Goal: Information Seeking & Learning: Compare options

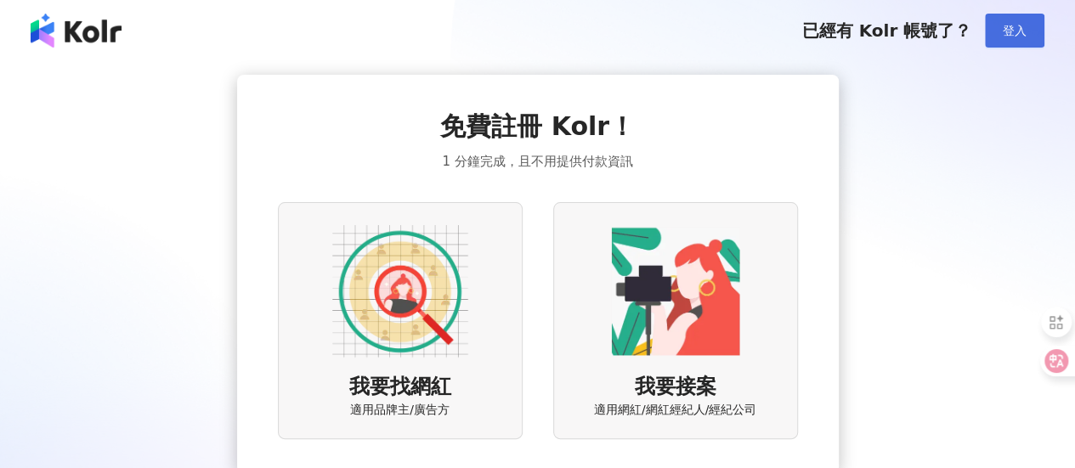
click at [1005, 27] on span "登入" at bounding box center [1015, 31] width 24 height 14
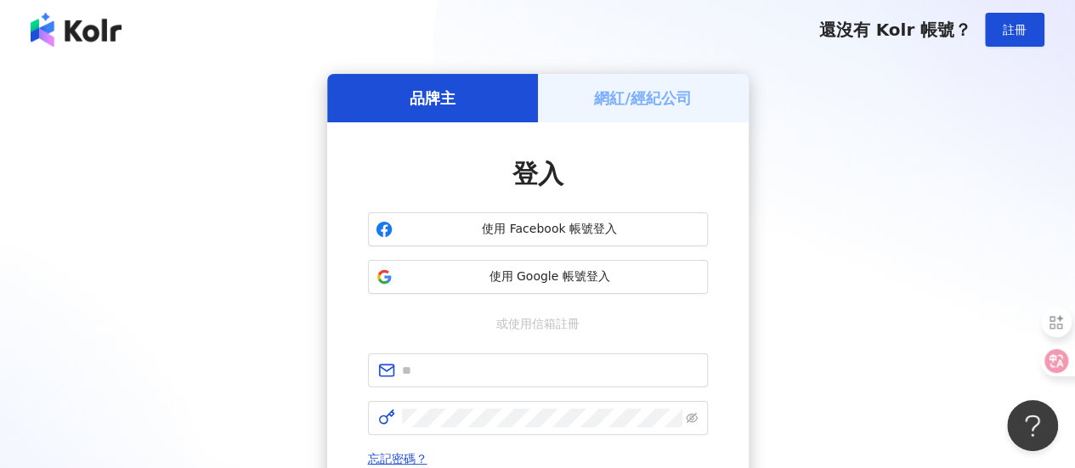
click at [651, 105] on h5 "網紅/經紀公司" at bounding box center [643, 98] width 98 height 21
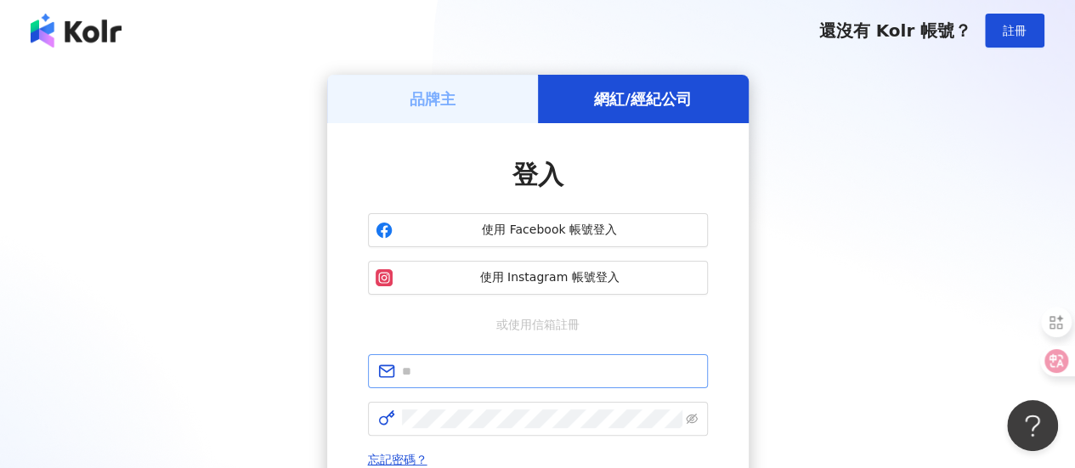
scroll to position [1, 0]
click at [458, 116] on div "品牌主" at bounding box center [432, 98] width 211 height 48
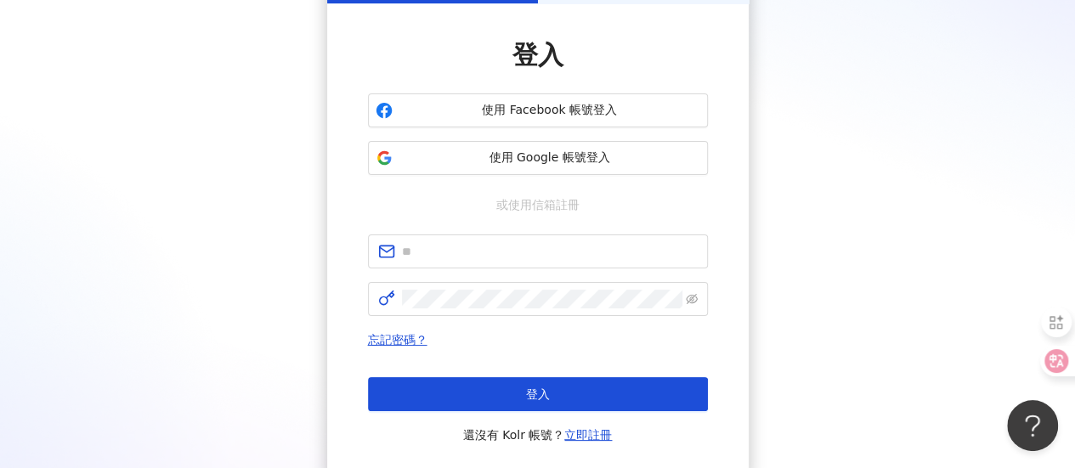
scroll to position [122, 0]
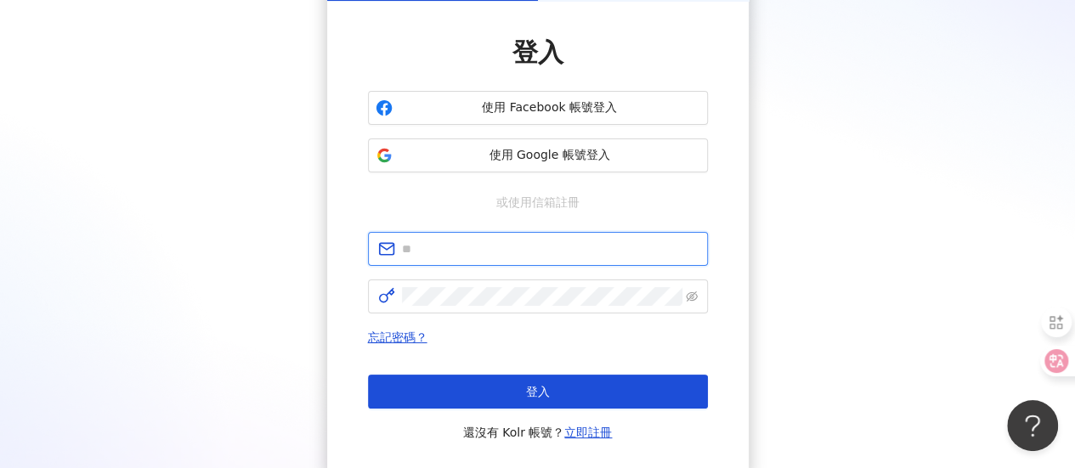
click at [530, 253] on input "text" at bounding box center [550, 249] width 296 height 19
click at [530, 246] on input "text" at bounding box center [550, 249] width 296 height 19
type input "**********"
click at [531, 306] on span at bounding box center [538, 297] width 340 height 34
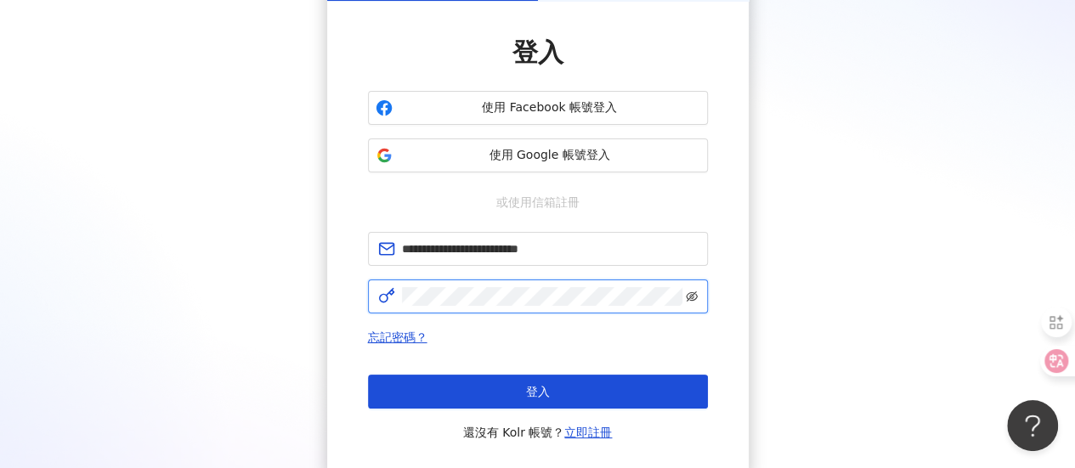
click at [692, 297] on icon "eye-invisible" at bounding box center [692, 297] width 12 height 12
click at [382, 305] on span at bounding box center [538, 297] width 340 height 34
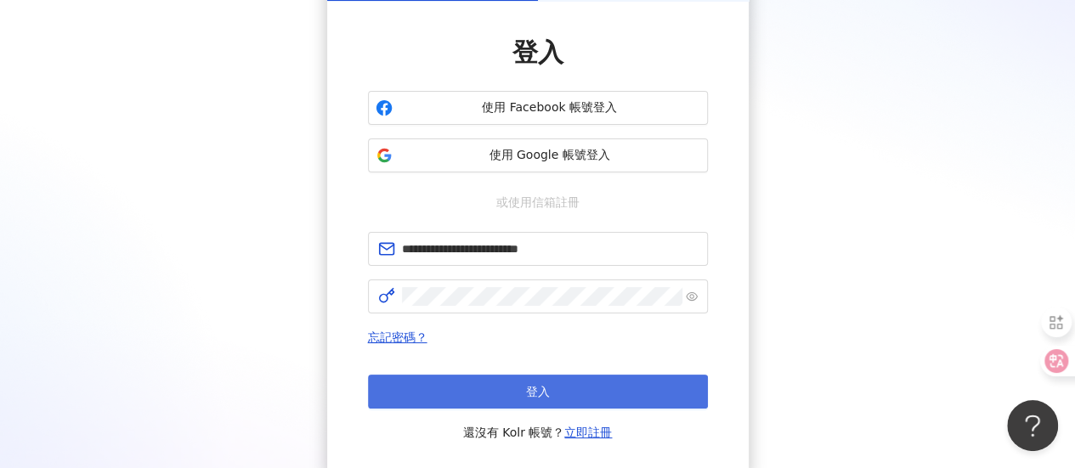
click at [537, 394] on span "登入" at bounding box center [538, 392] width 24 height 14
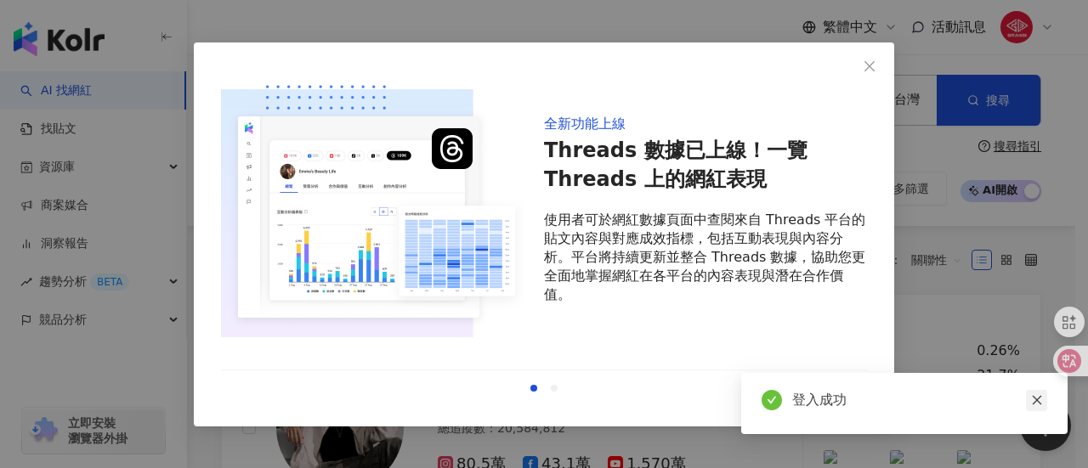
click at [1038, 396] on icon "close" at bounding box center [1037, 400] width 12 height 12
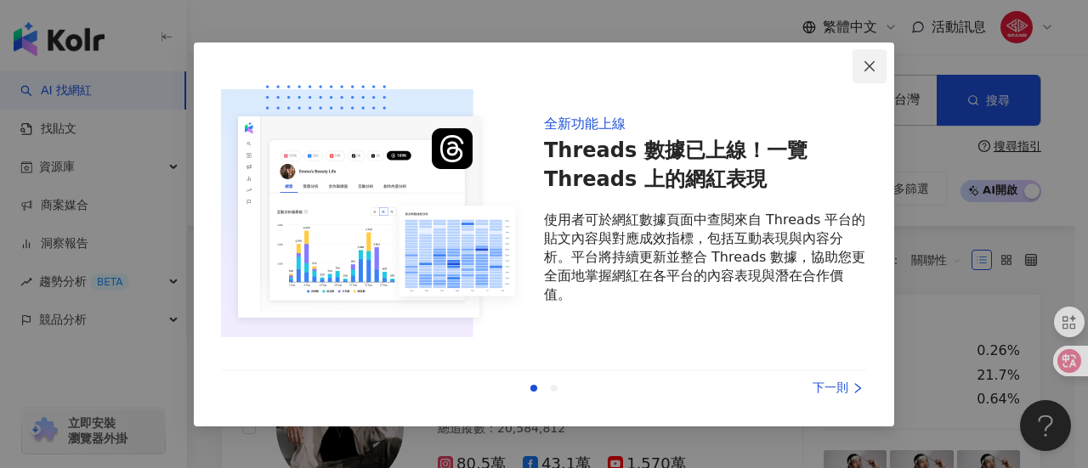
click at [864, 65] on icon "close" at bounding box center [870, 66] width 14 height 14
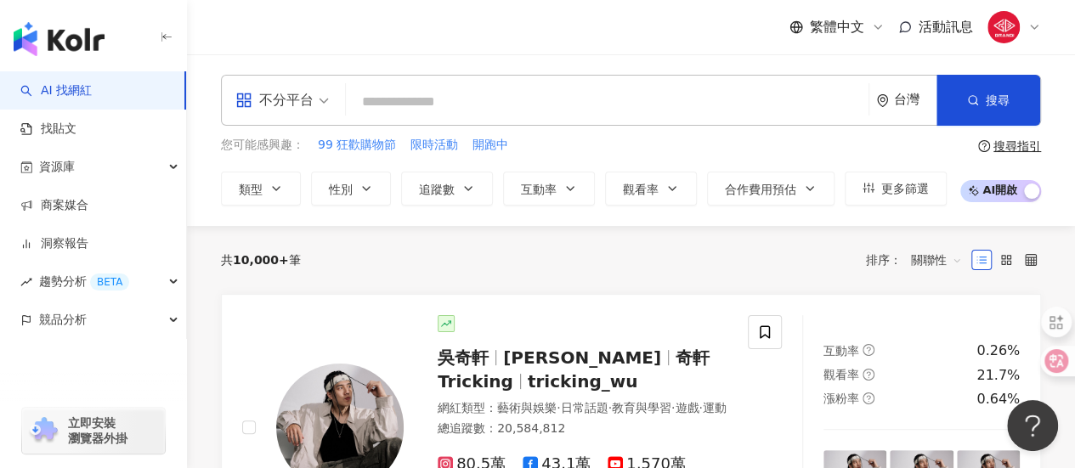
click at [518, 116] on input "search" at bounding box center [607, 102] width 509 height 32
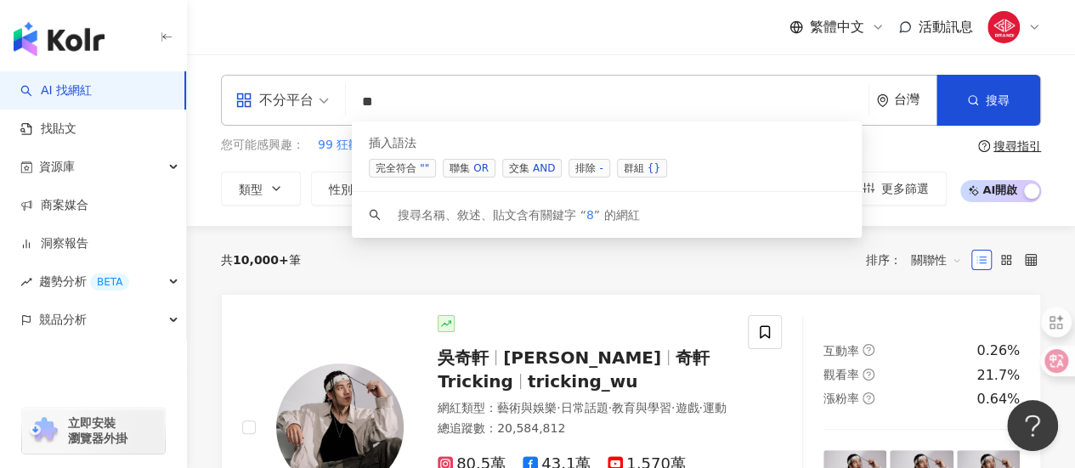
type input "*"
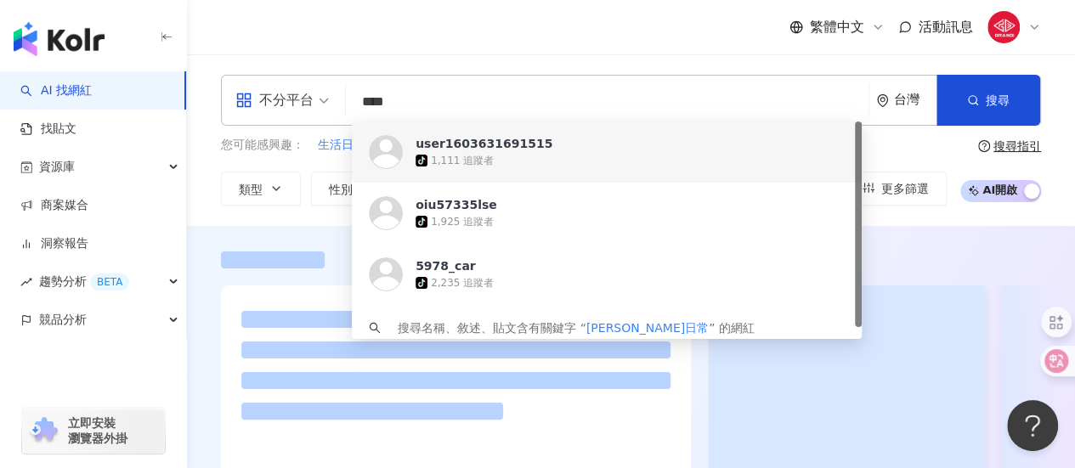
click at [623, 96] on input "****" at bounding box center [607, 102] width 509 height 32
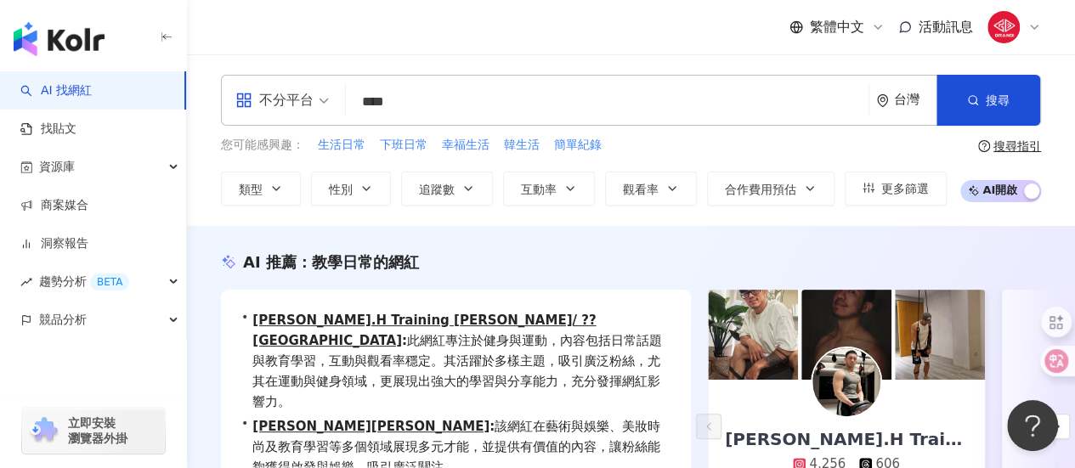
click at [648, 82] on div "不分平台 阿俊日常 **** 台灣 搜尋 https://www.tiktok.com/@user1603631691515 https://www.tikt…" at bounding box center [631, 100] width 820 height 51
click at [446, 94] on input "****" at bounding box center [607, 102] width 509 height 32
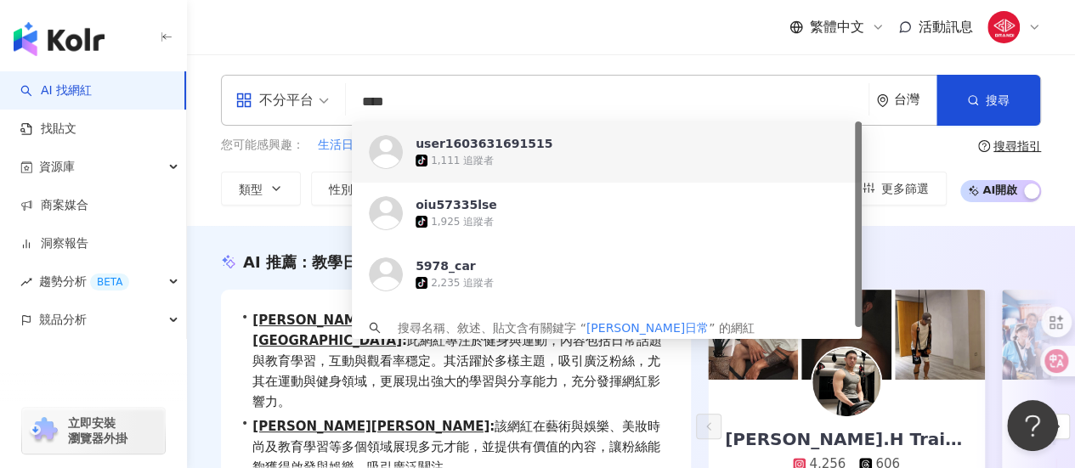
drag, startPoint x: 446, startPoint y: 94, endPoint x: 297, endPoint y: 52, distance: 155.5
paste input "search"
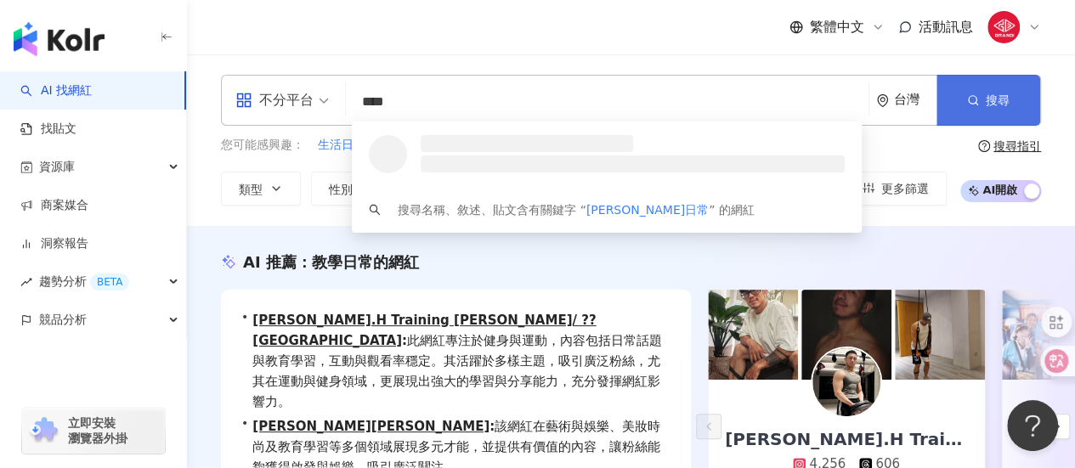
type input "****"
click at [965, 99] on button "搜尋" at bounding box center [989, 100] width 104 height 51
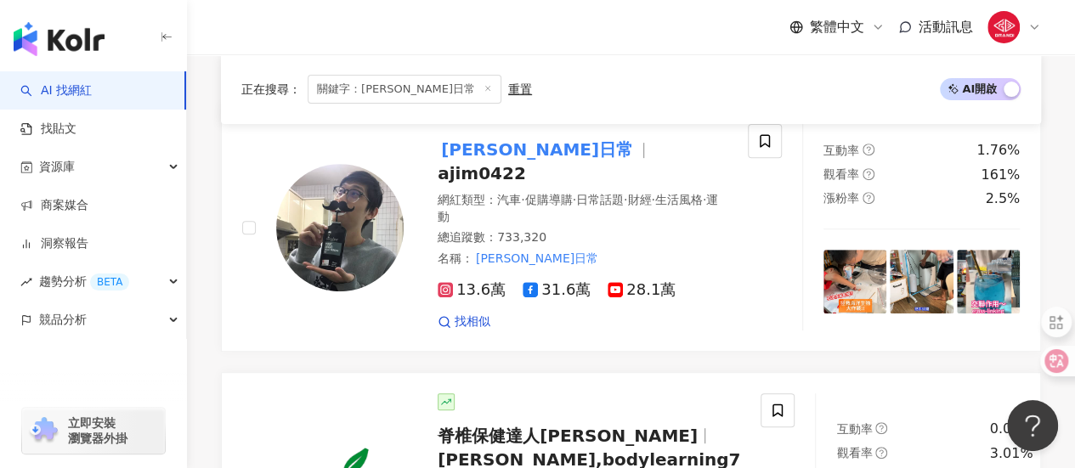
scroll to position [261, 0]
click at [526, 164] on span "ajim0422" at bounding box center [482, 174] width 88 height 20
click at [484, 86] on icon at bounding box center [488, 88] width 8 height 8
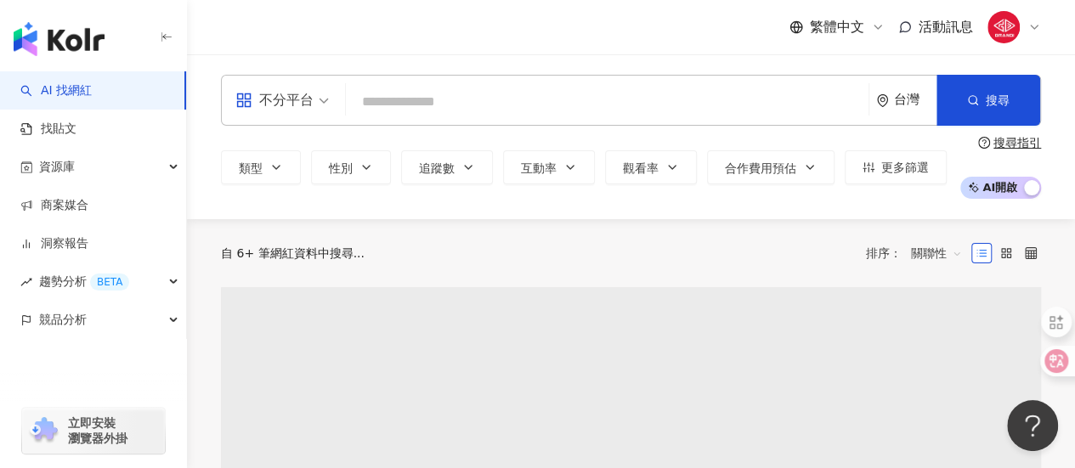
click at [427, 96] on input "search" at bounding box center [607, 102] width 509 height 32
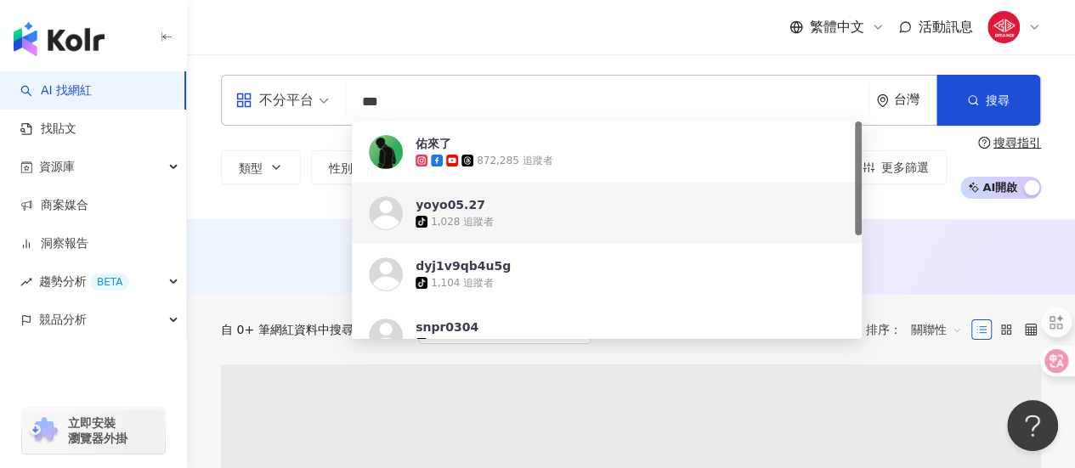
type input "***"
click at [205, 195] on div "不分平台 *** 台灣 搜尋 3738a566-7415-483d-b6ee-3d808a65f348 https://www.tiktok.com/@yoy…" at bounding box center [631, 137] width 888 height 124
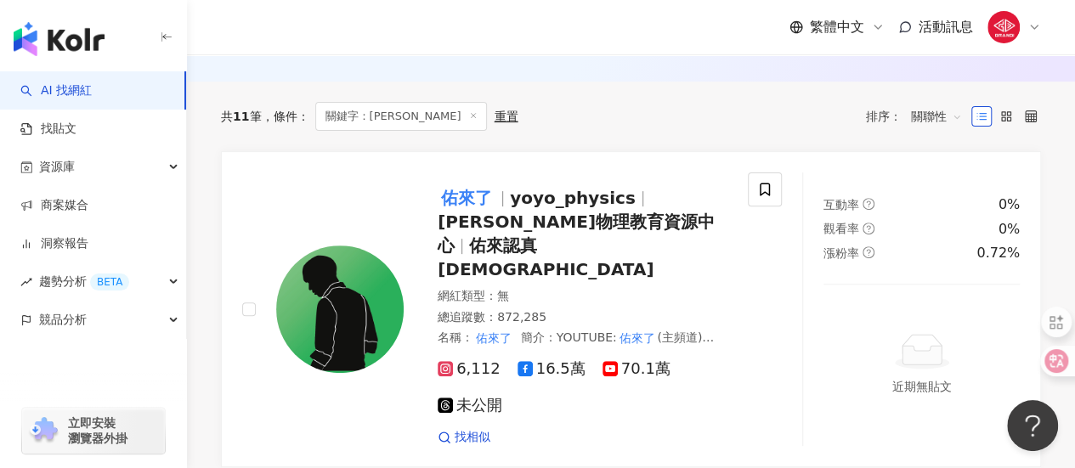
scroll to position [212, 0]
click at [588, 236] on span "佑來認真教" at bounding box center [546, 258] width 216 height 44
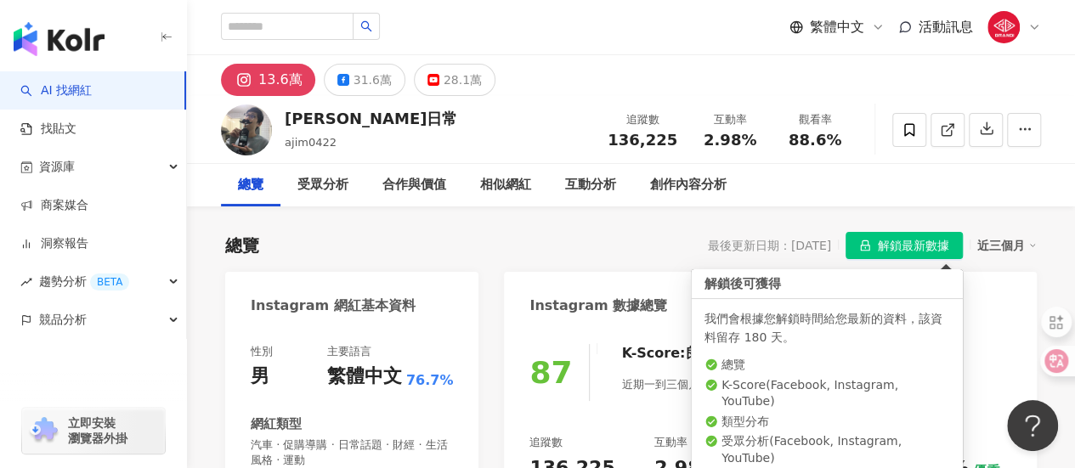
click at [881, 246] on span "解鎖最新數據" at bounding box center [913, 246] width 71 height 27
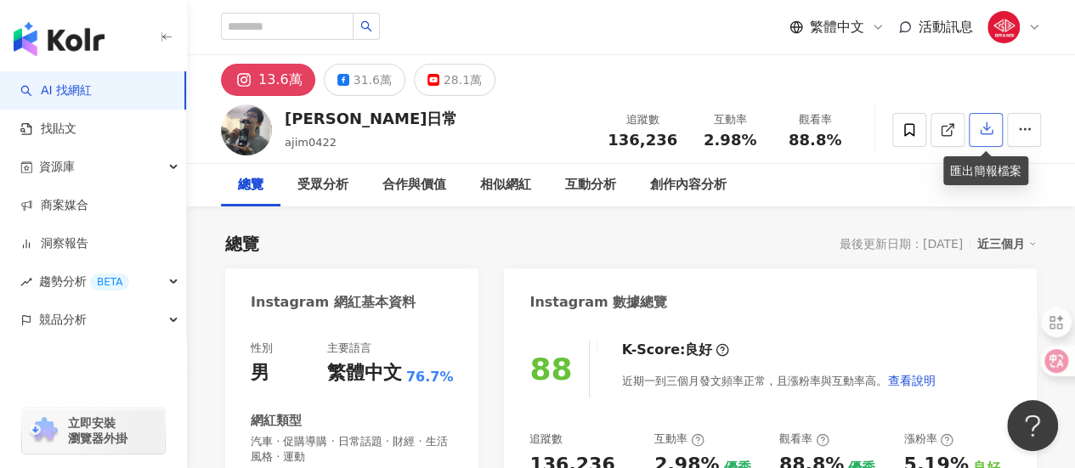
click at [989, 133] on icon "button" at bounding box center [986, 128] width 15 height 15
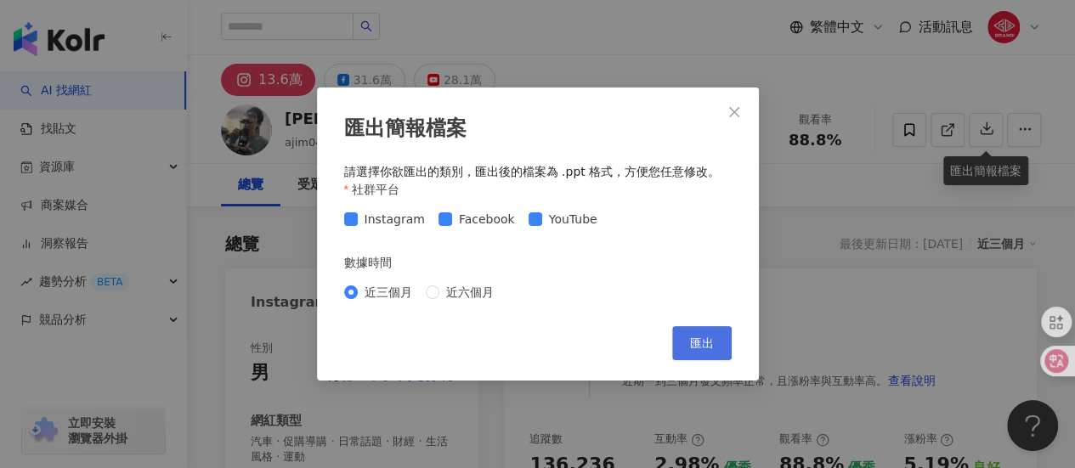
click at [691, 345] on span "匯出" at bounding box center [702, 344] width 24 height 14
click at [1015, 65] on div "匯出簡報檔案 請選擇你欲匯出的類別，匯出後的檔案為 .ppt 格式，方便您任意修改。 社群平台 Instagram Facebook YouTube 數據時間…" at bounding box center [537, 234] width 1075 height 468
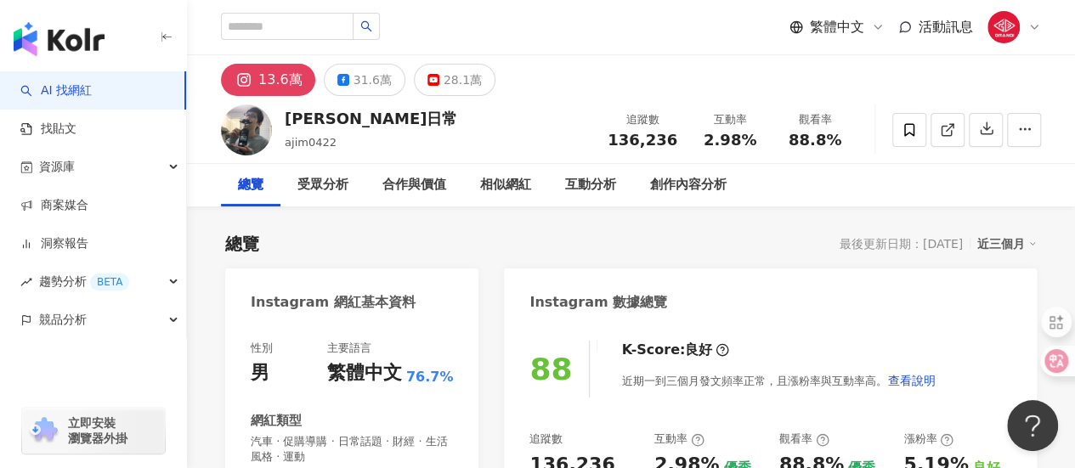
click at [1039, 106] on div at bounding box center [966, 130] width 149 height 51
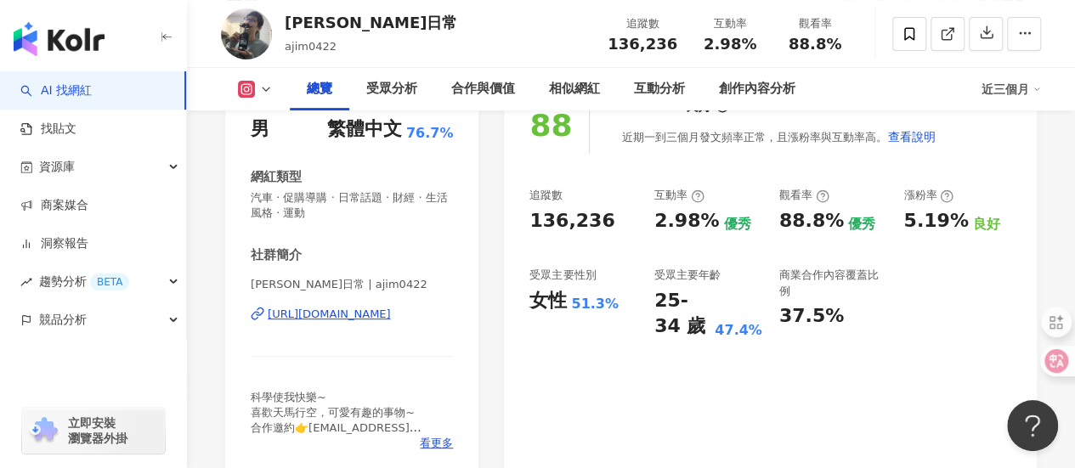
scroll to position [243, 0]
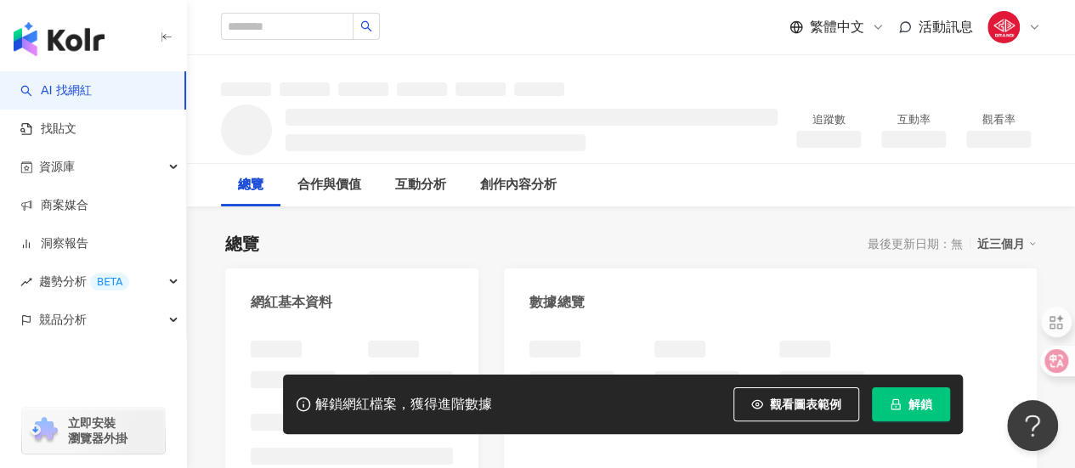
click at [909, 394] on button "解鎖" at bounding box center [911, 405] width 78 height 34
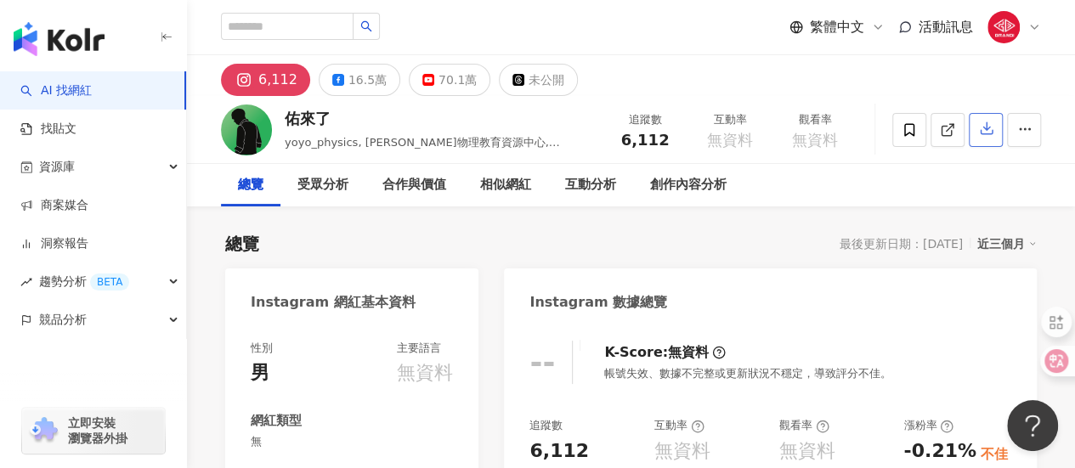
click at [983, 129] on icon "button" at bounding box center [987, 129] width 12 height 12
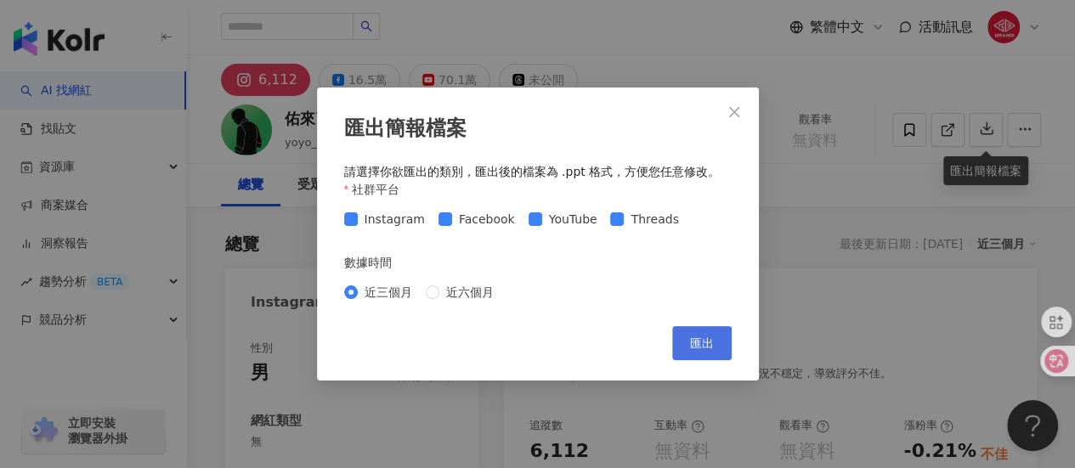
click at [709, 339] on span "匯出" at bounding box center [702, 344] width 24 height 14
click at [730, 110] on icon "close" at bounding box center [735, 112] width 14 height 14
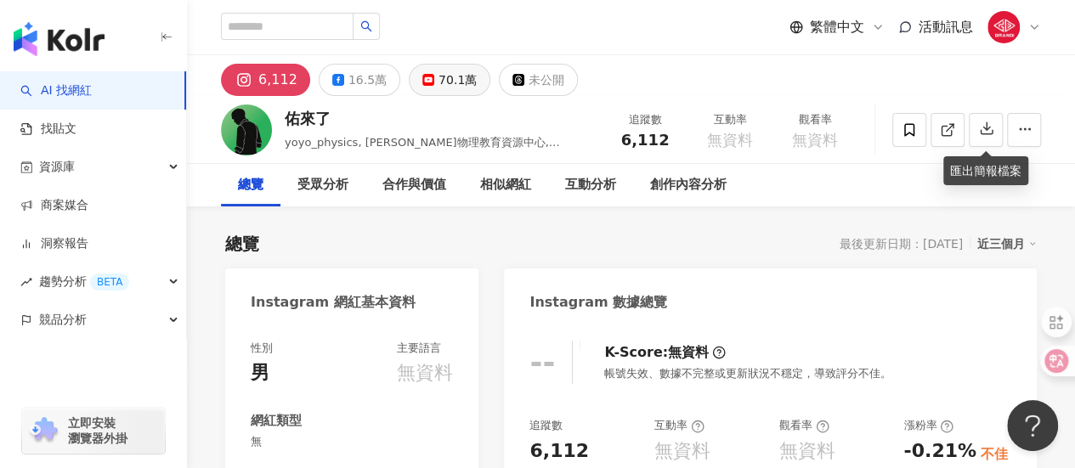
click at [444, 83] on div "70.1萬" at bounding box center [458, 80] width 38 height 24
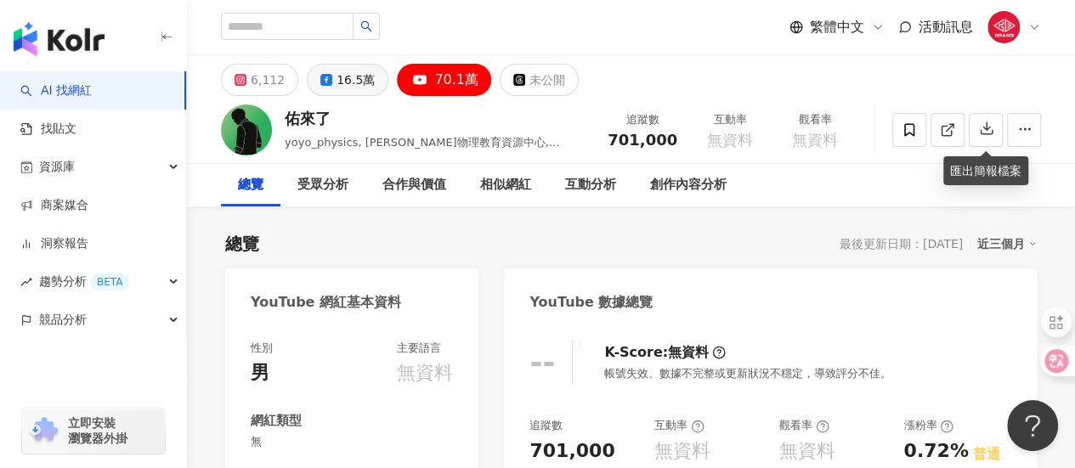
click at [349, 78] on div "16.5萬" at bounding box center [356, 80] width 38 height 24
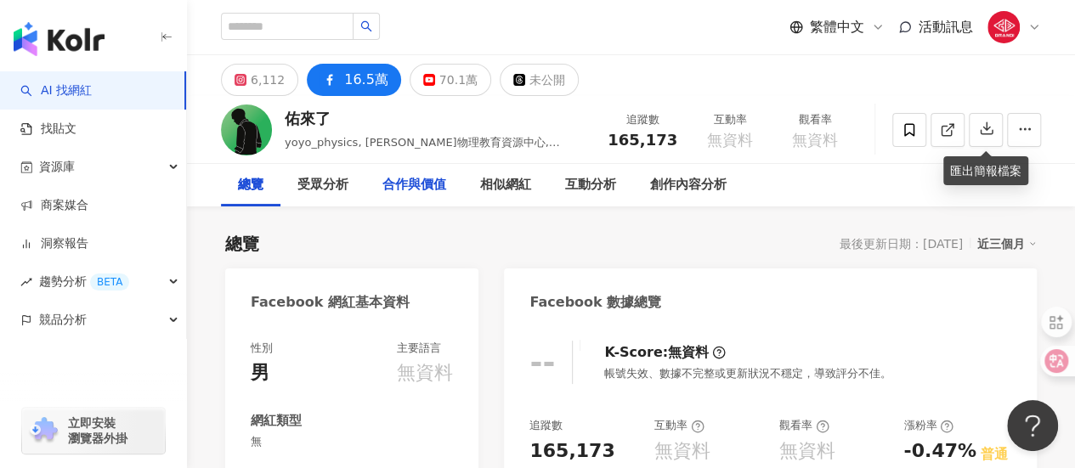
click at [410, 189] on div "合作與價值" at bounding box center [414, 185] width 64 height 20
